Goal: Obtain resource: Obtain resource

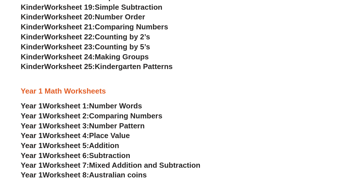
click at [86, 143] on span "Worksheet 5:" at bounding box center [66, 145] width 47 height 9
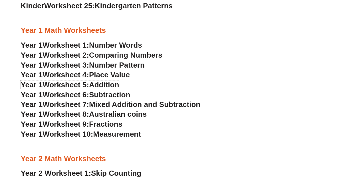
scroll to position [534, 0]
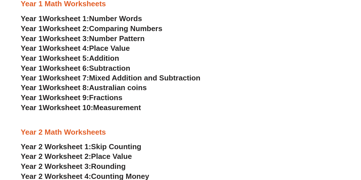
click at [133, 107] on span "Measurement" at bounding box center [117, 107] width 48 height 9
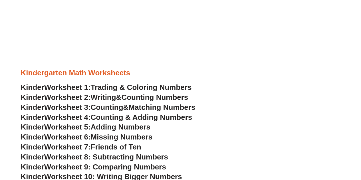
scroll to position [182, 0]
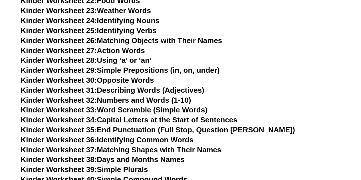
scroll to position [541, 0]
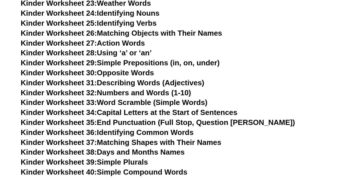
click at [65, 43] on span "Kinder Worksheet 27:" at bounding box center [59, 43] width 76 height 9
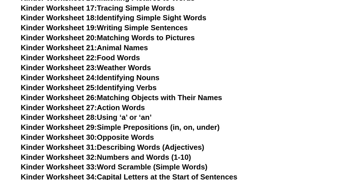
scroll to position [469, 0]
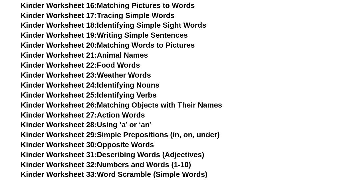
click at [155, 36] on link "Kinder Worksheet 19: Writing Simple Sentences" at bounding box center [104, 35] width 167 height 9
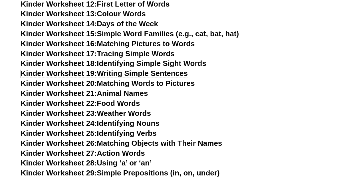
scroll to position [416, 0]
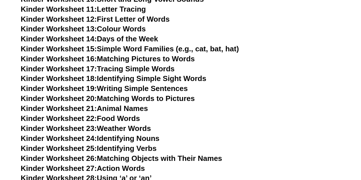
click at [123, 38] on link "Kinder Worksheet 14: Days of the Week" at bounding box center [89, 39] width 137 height 9
